Goal: Find specific page/section: Find specific page/section

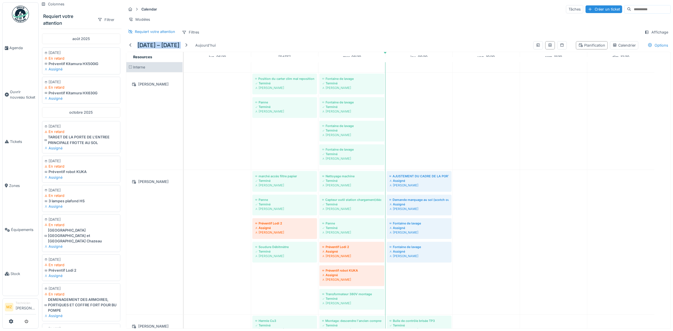
scroll to position [50, 0]
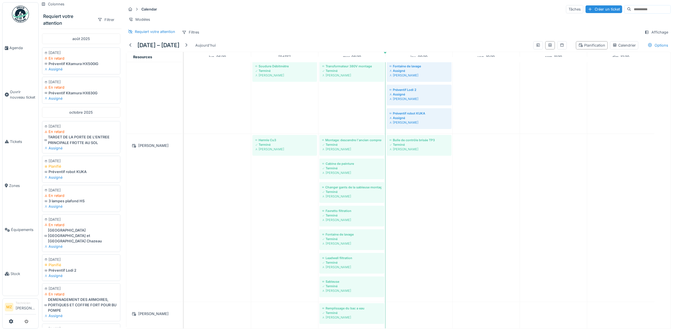
scroll to position [5, 0]
click at [22, 142] on link "Tickets" at bounding box center [21, 142] width 36 height 44
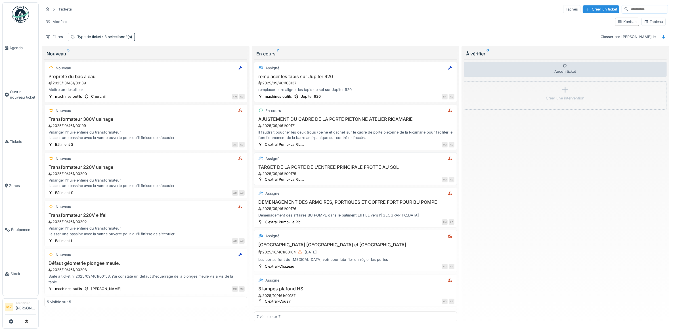
scroll to position [56, 0]
